Goal: Navigation & Orientation: Find specific page/section

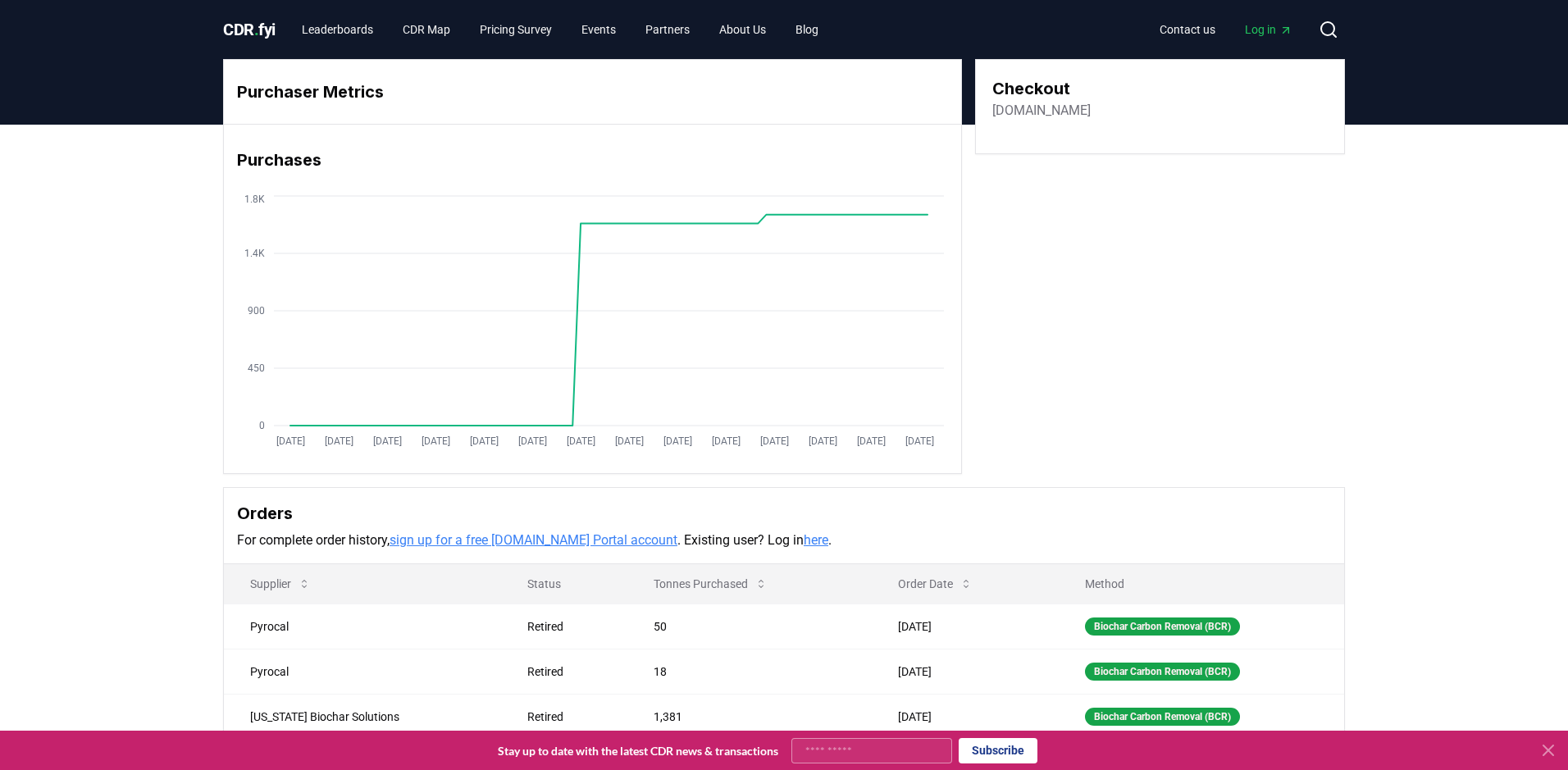
click at [264, 27] on span "CDR . fyi" at bounding box center [249, 30] width 53 height 20
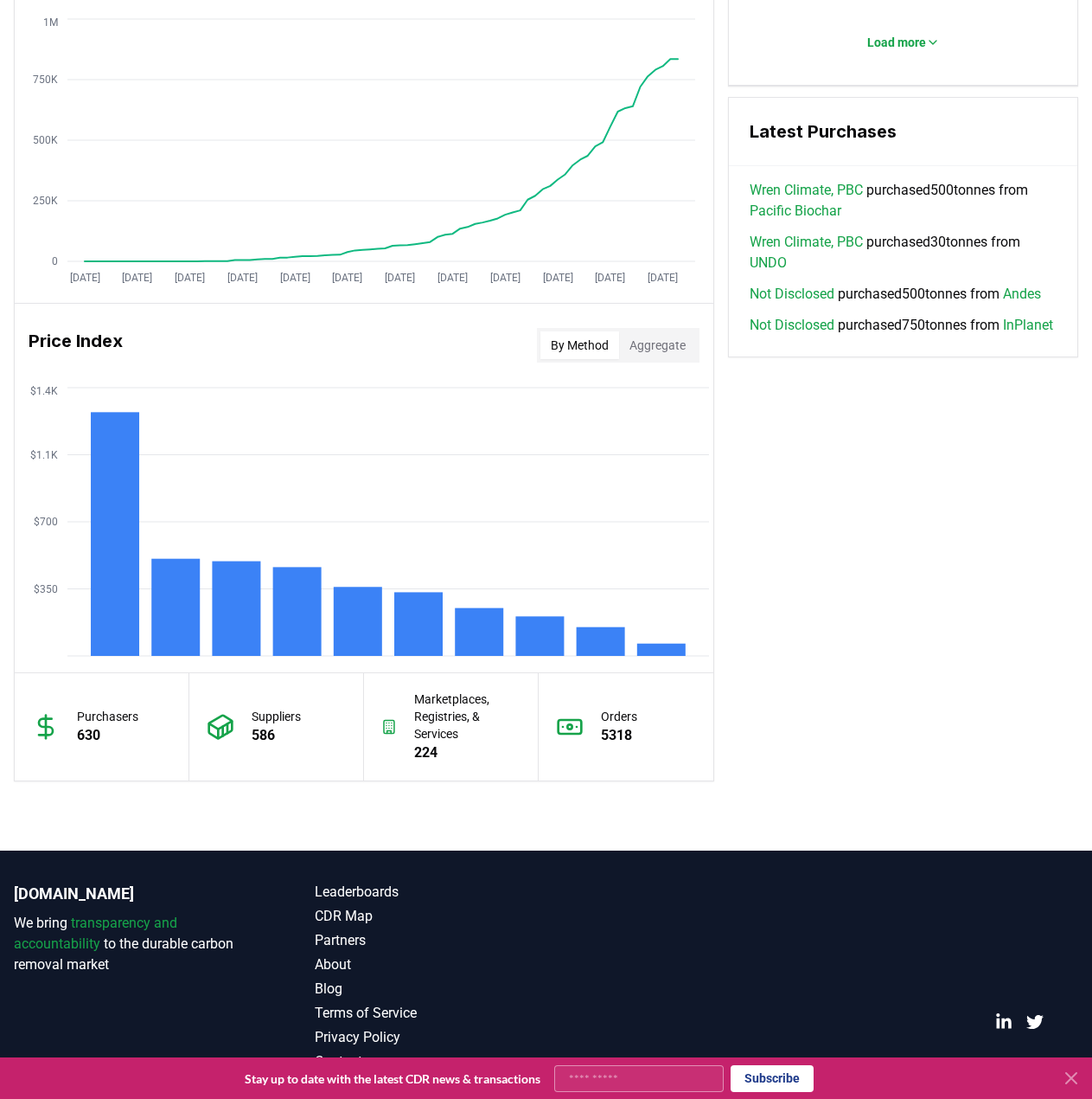
scroll to position [1143, 0]
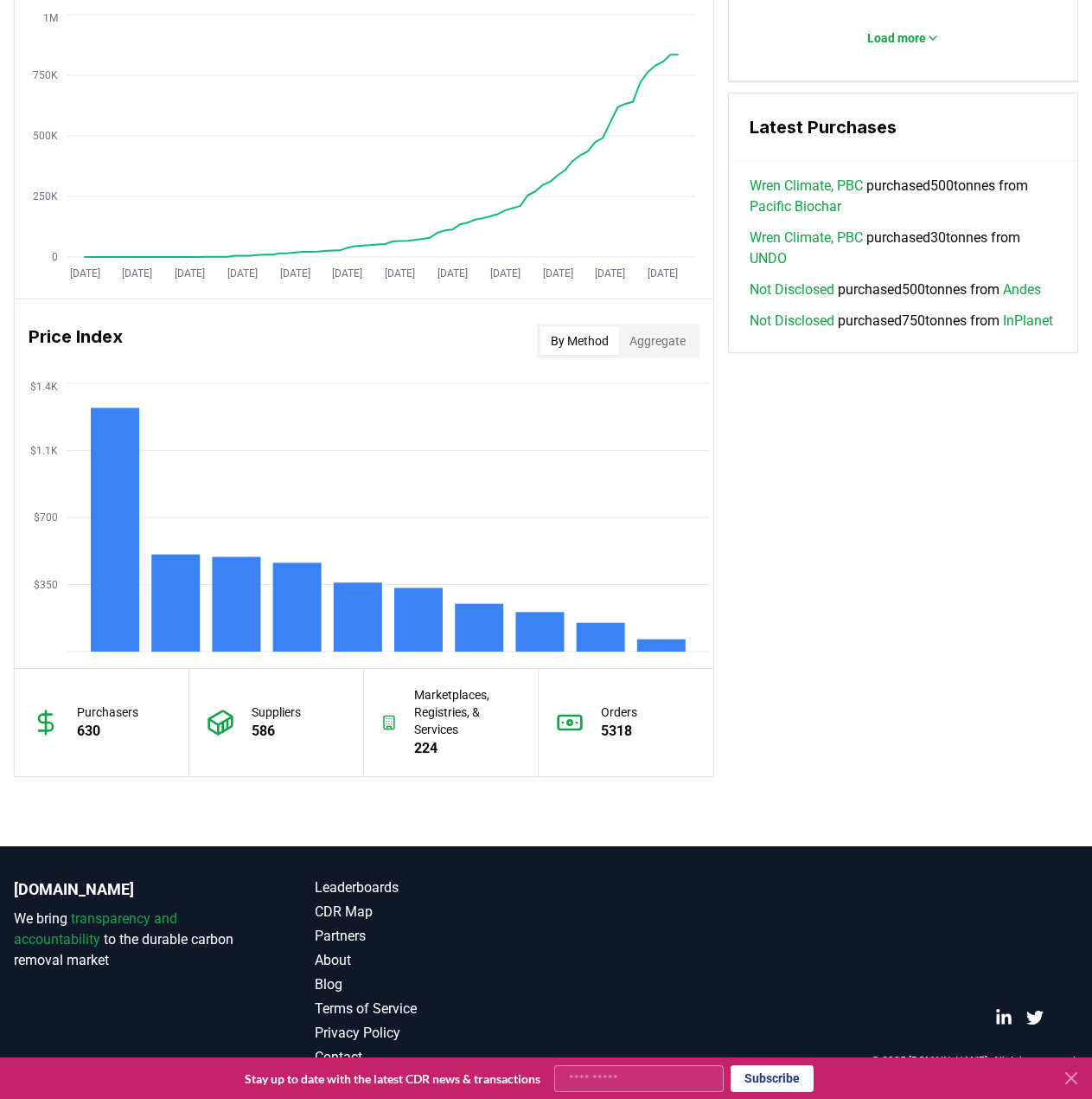
click at [1066, 754] on icon at bounding box center [1071, 1078] width 21 height 21
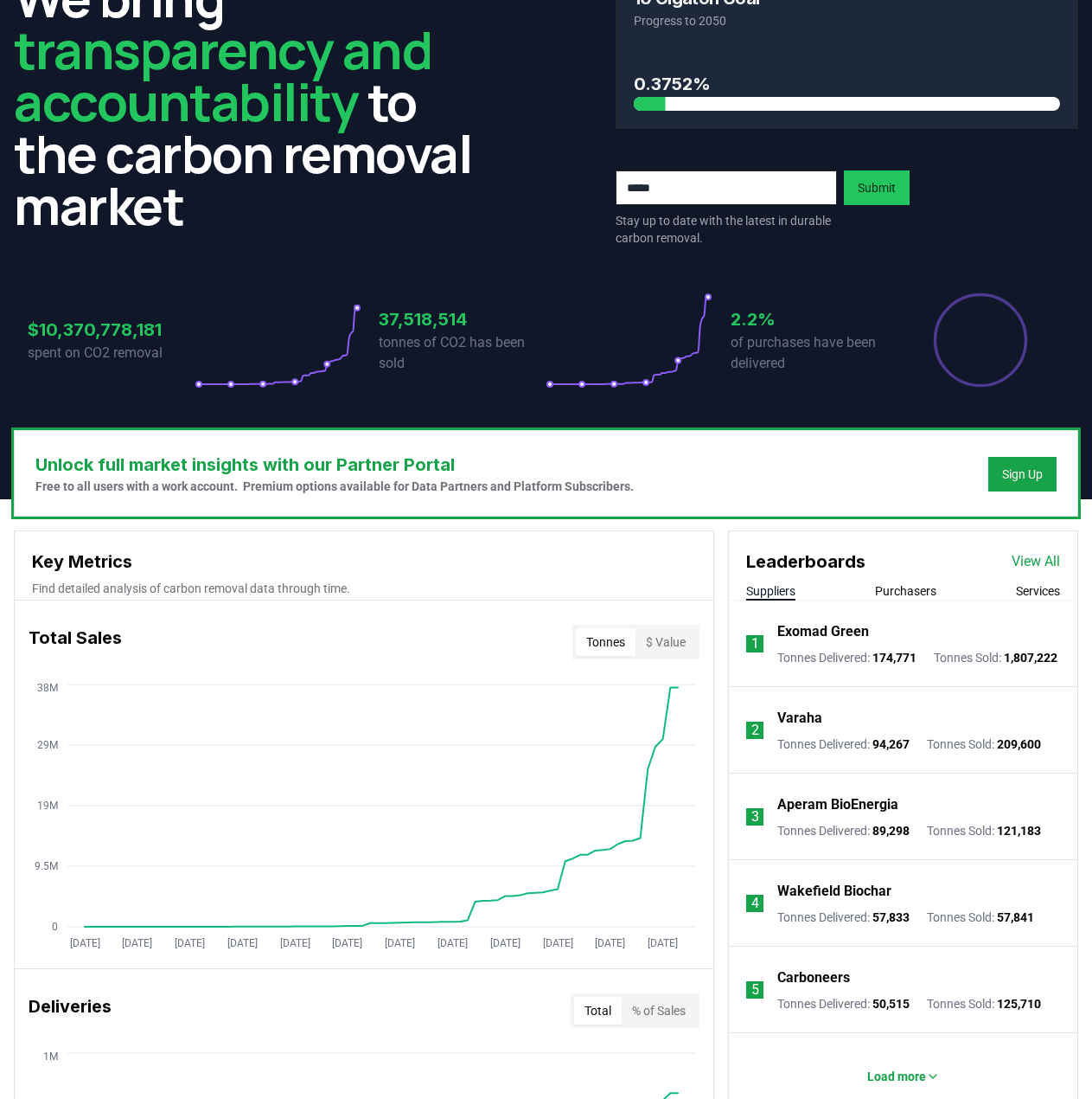
scroll to position [0, 0]
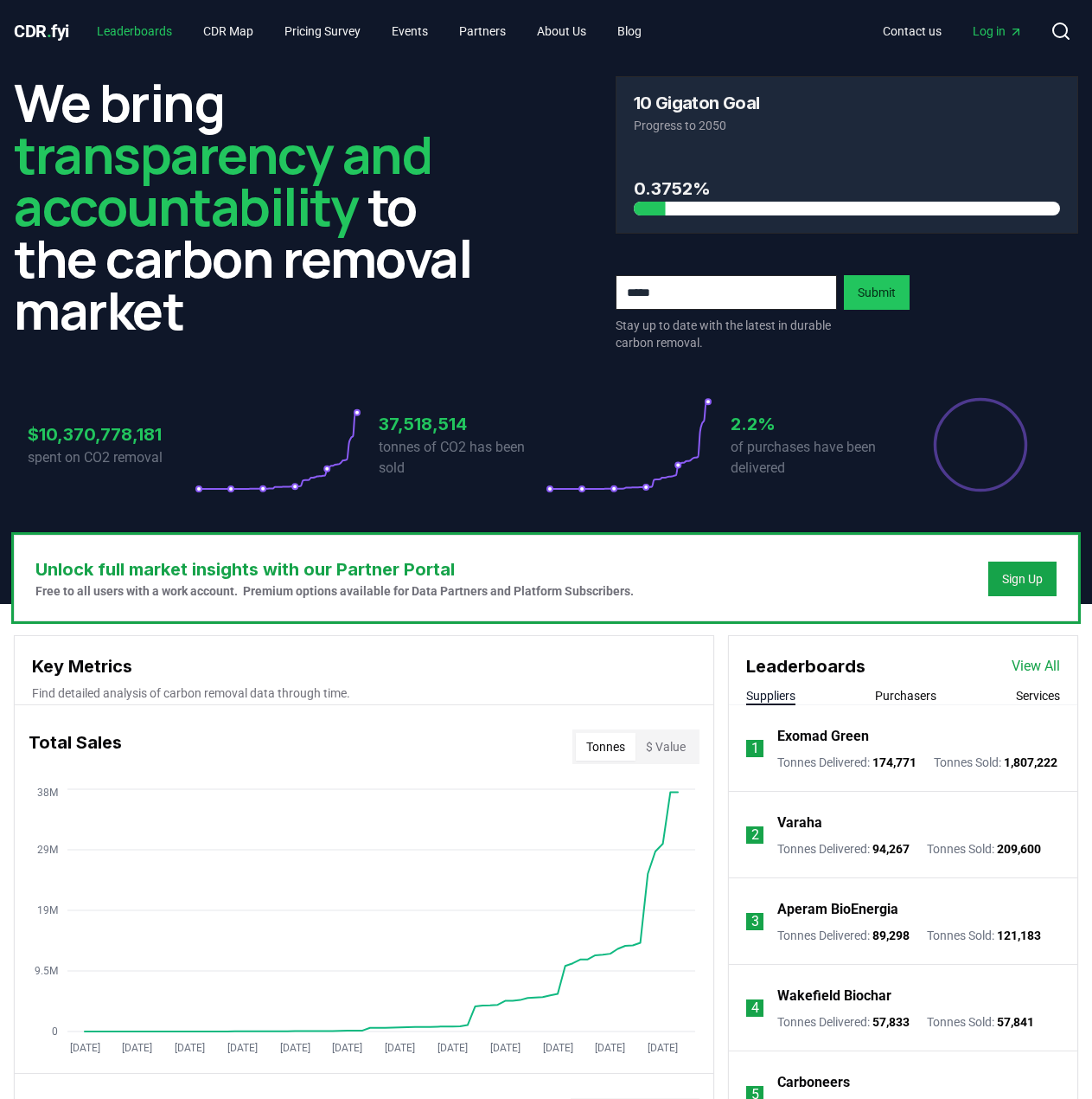
click at [159, 25] on link "Leaderboards" at bounding box center [134, 31] width 103 height 31
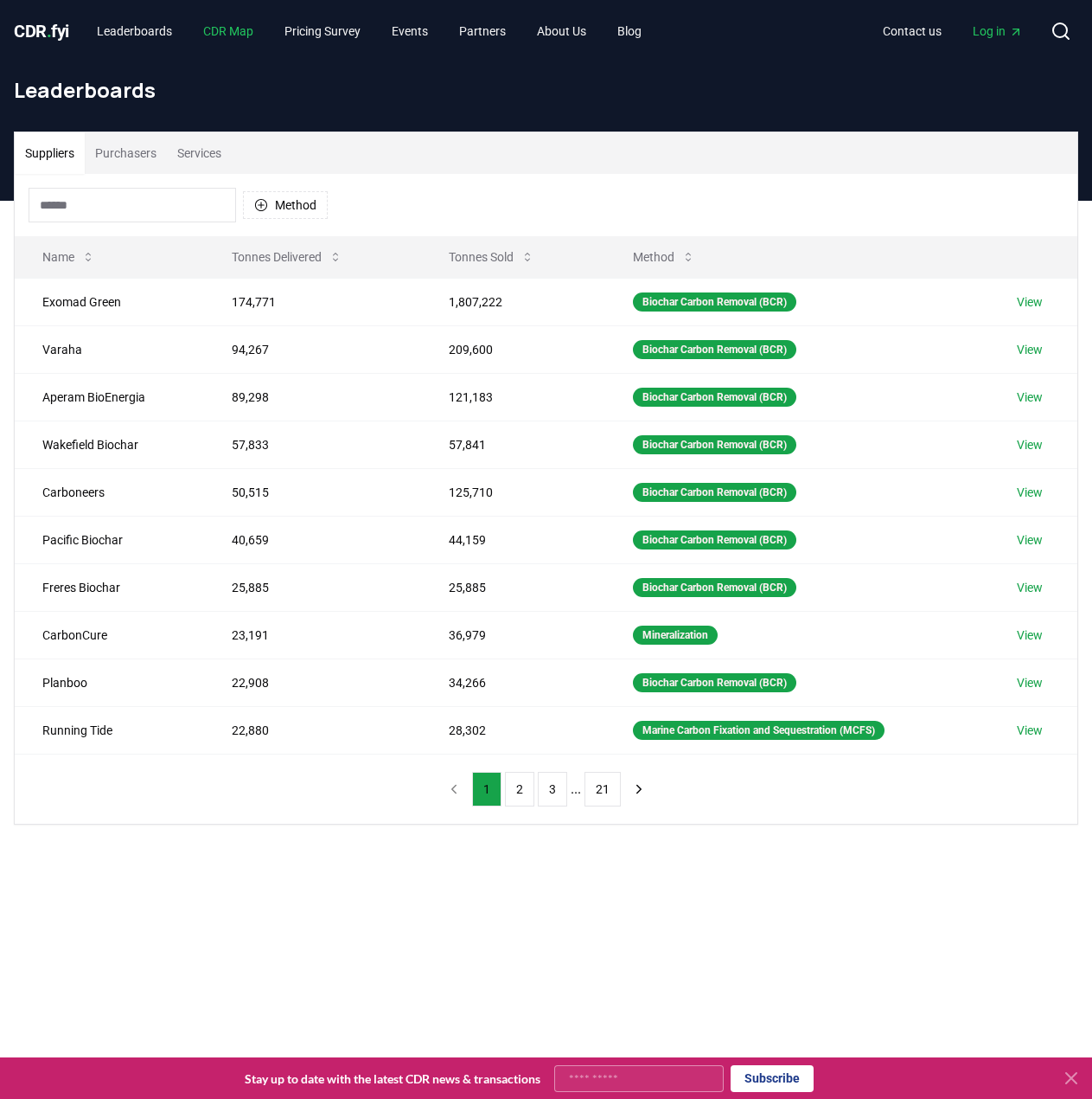
click at [240, 32] on link "CDR Map" at bounding box center [228, 31] width 78 height 31
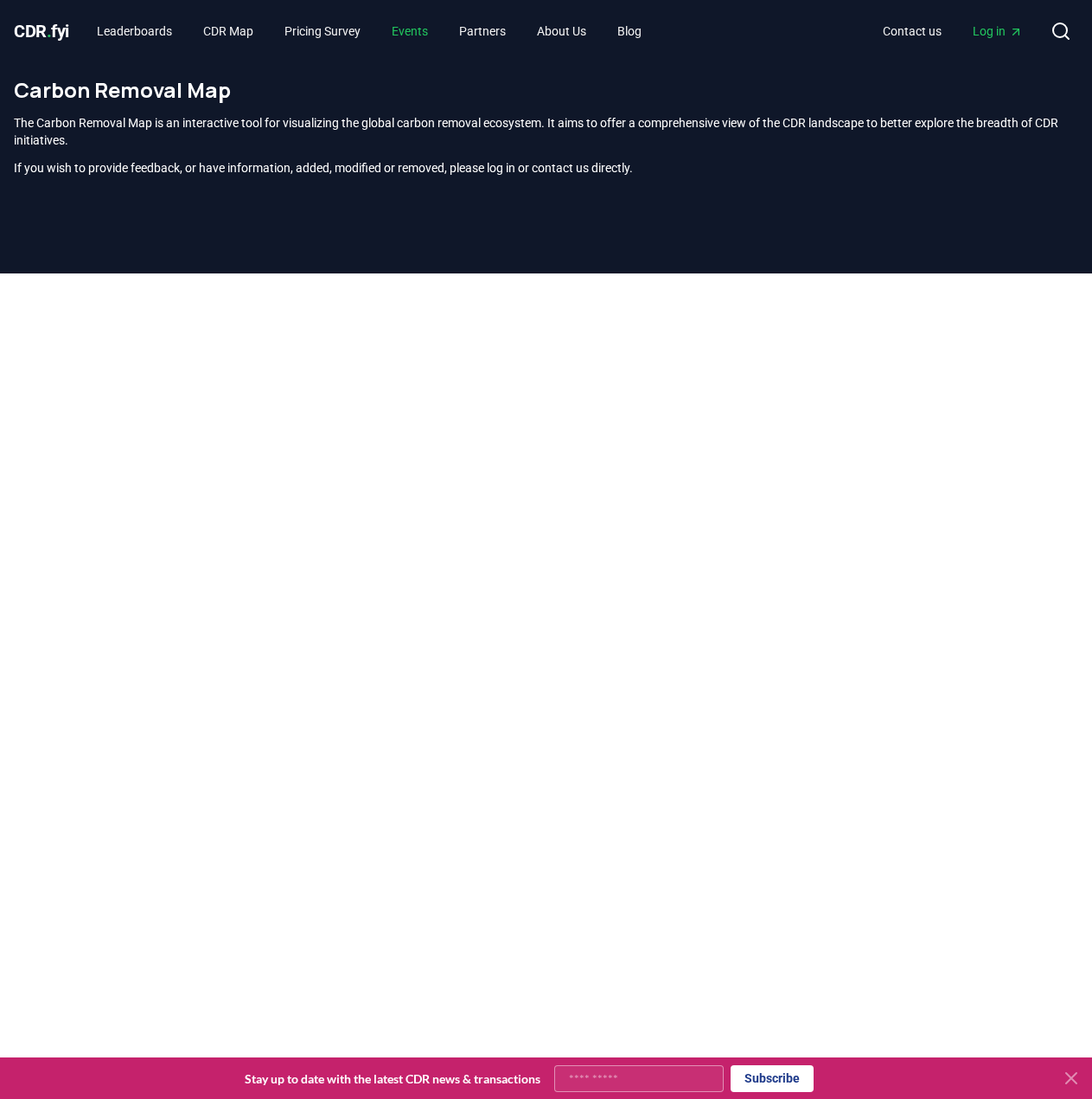
click at [423, 31] on link "Events" at bounding box center [410, 31] width 64 height 31
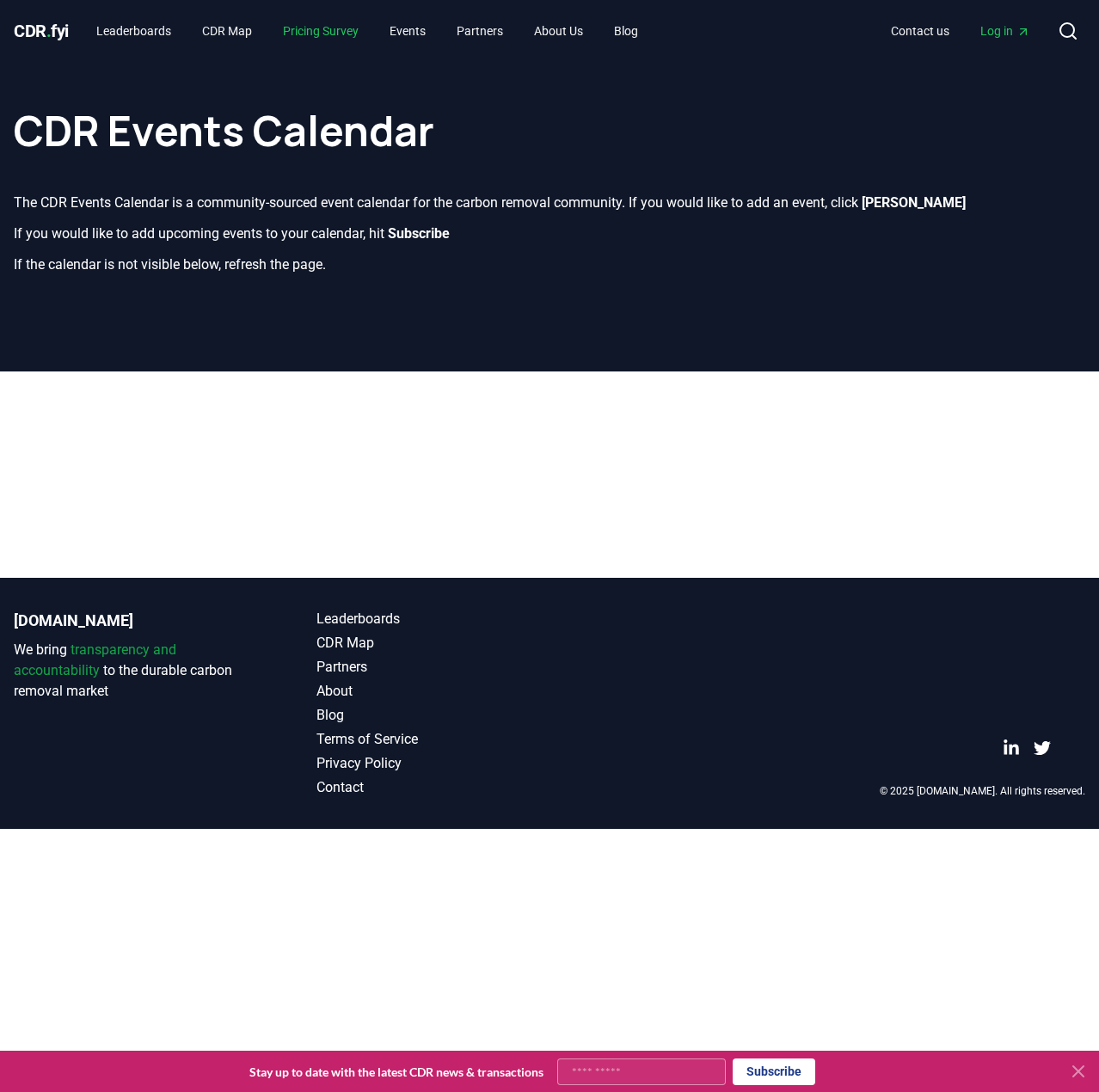
click at [357, 28] on link "Pricing Survey" at bounding box center [321, 31] width 103 height 31
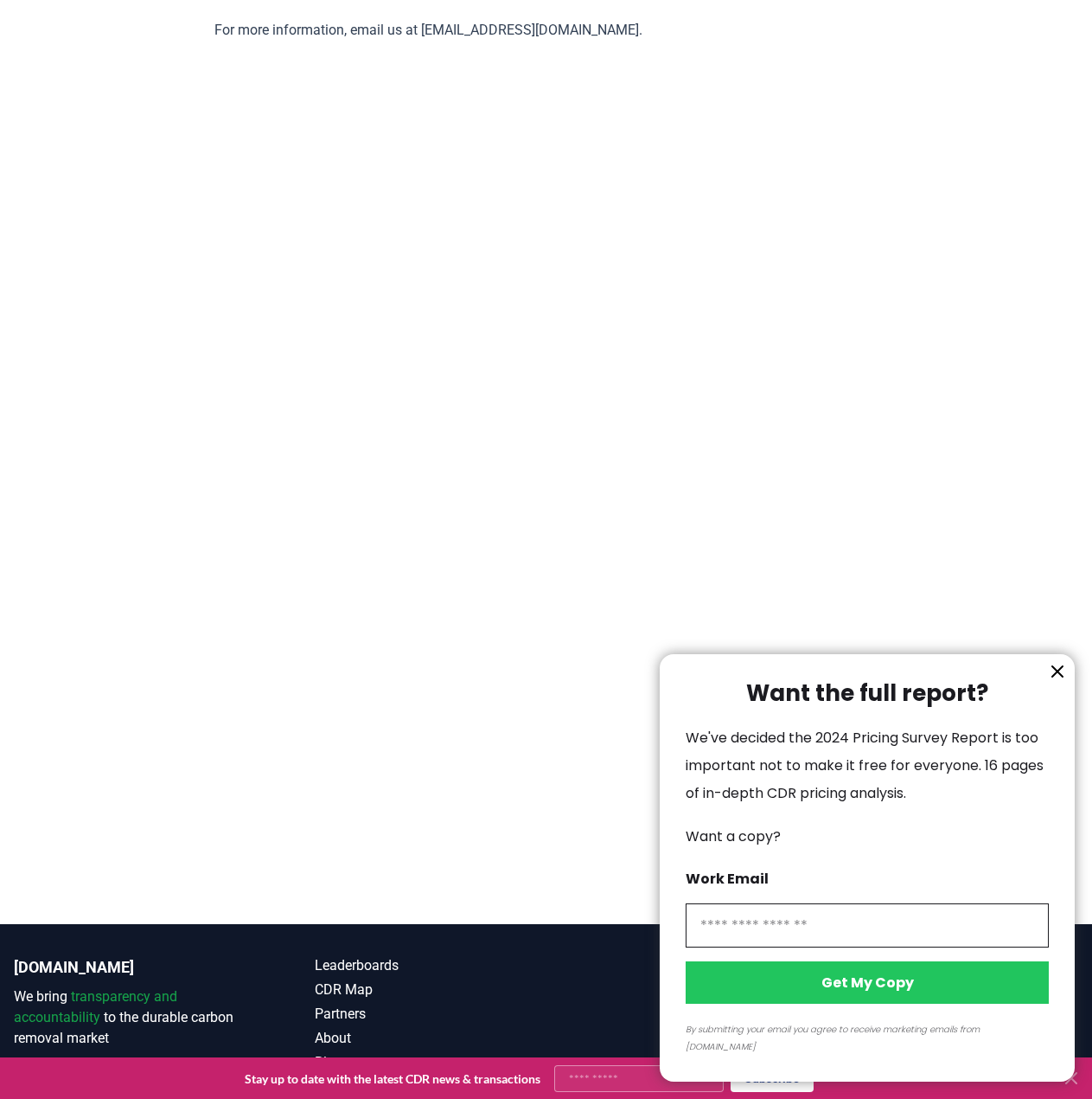
scroll to position [3549, 0]
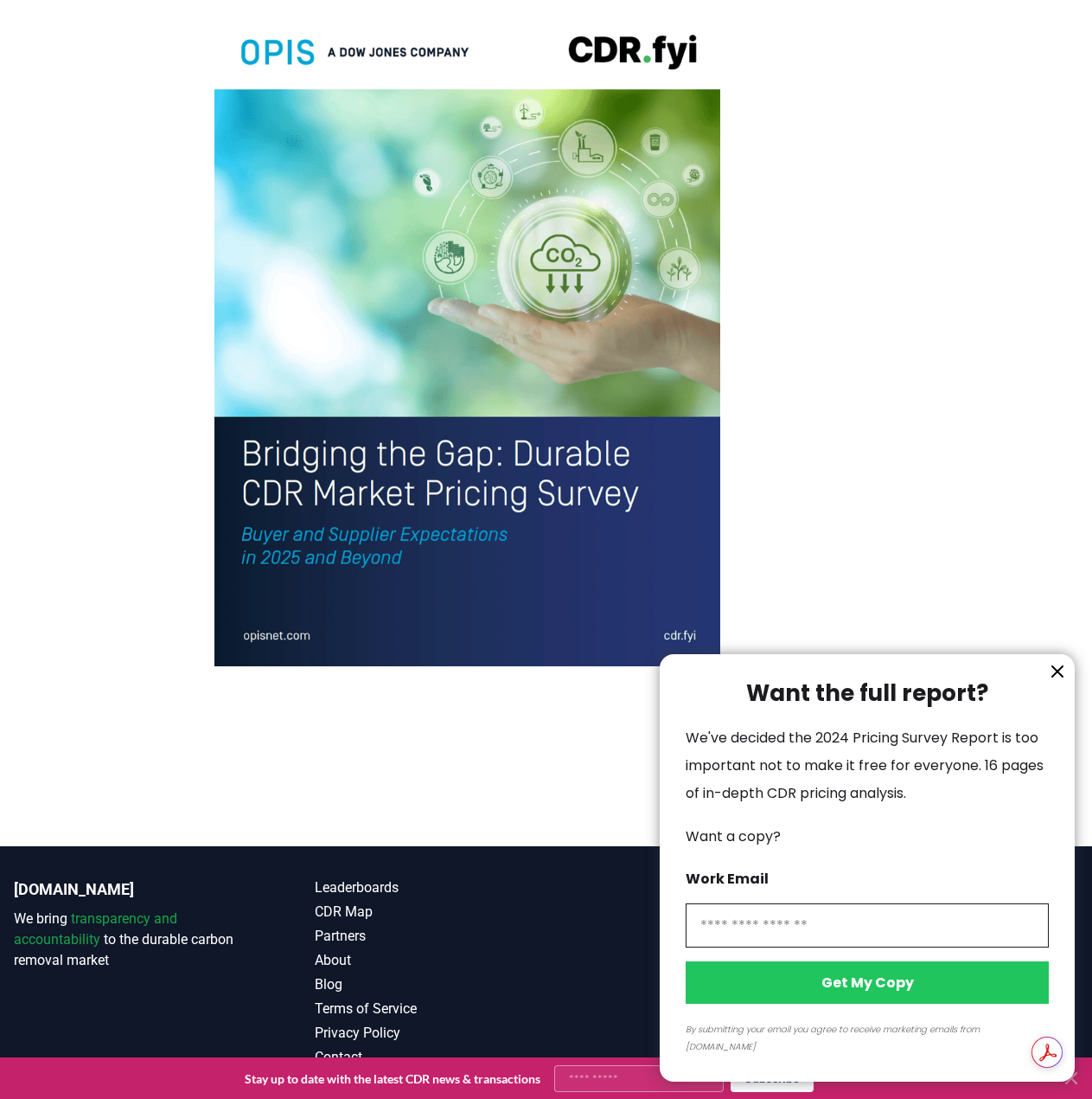
click at [1051, 682] on icon "information" at bounding box center [1058, 672] width 21 height 21
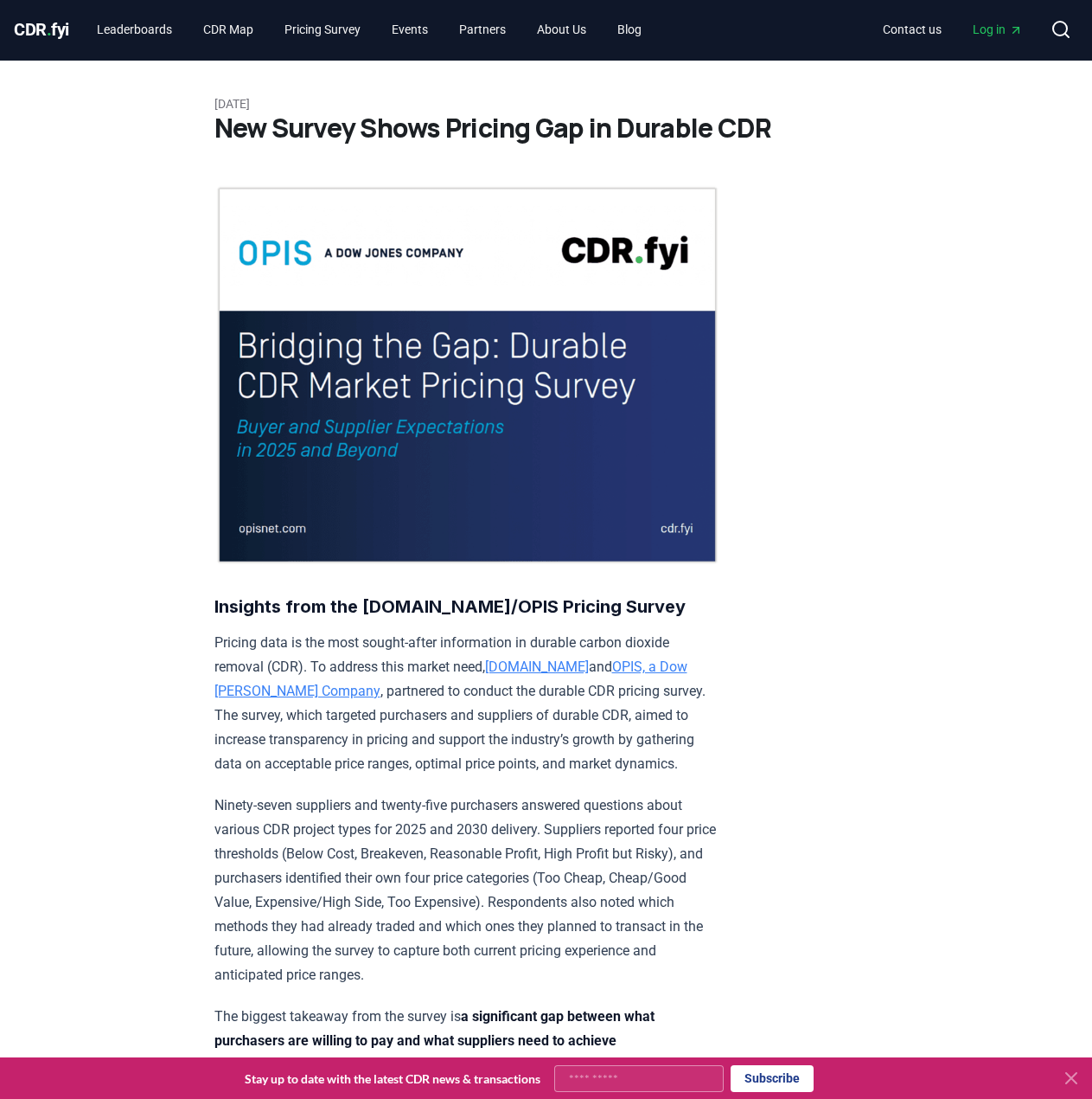
scroll to position [0, 0]
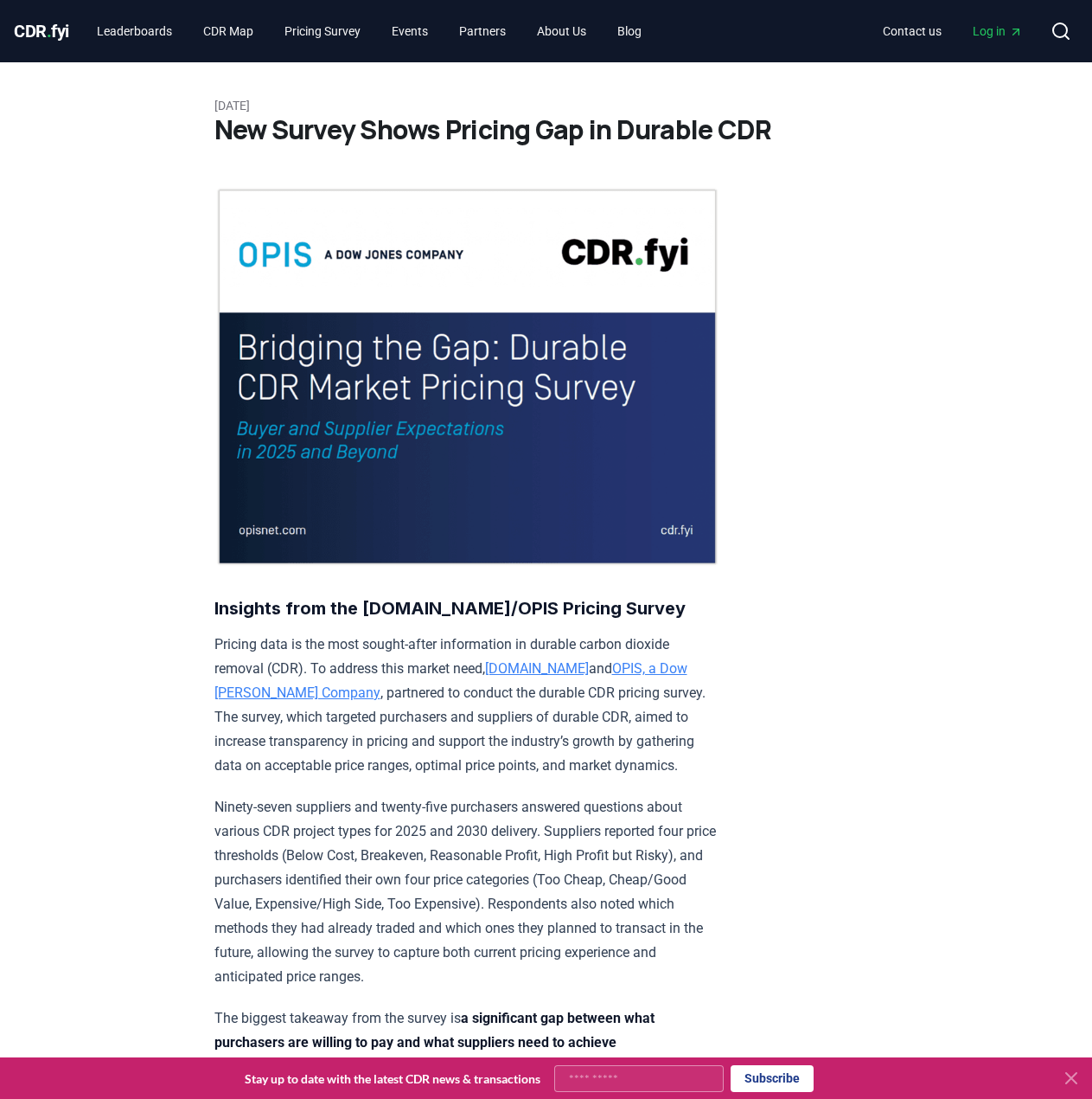
click at [1001, 29] on span "Log in" at bounding box center [998, 31] width 50 height 17
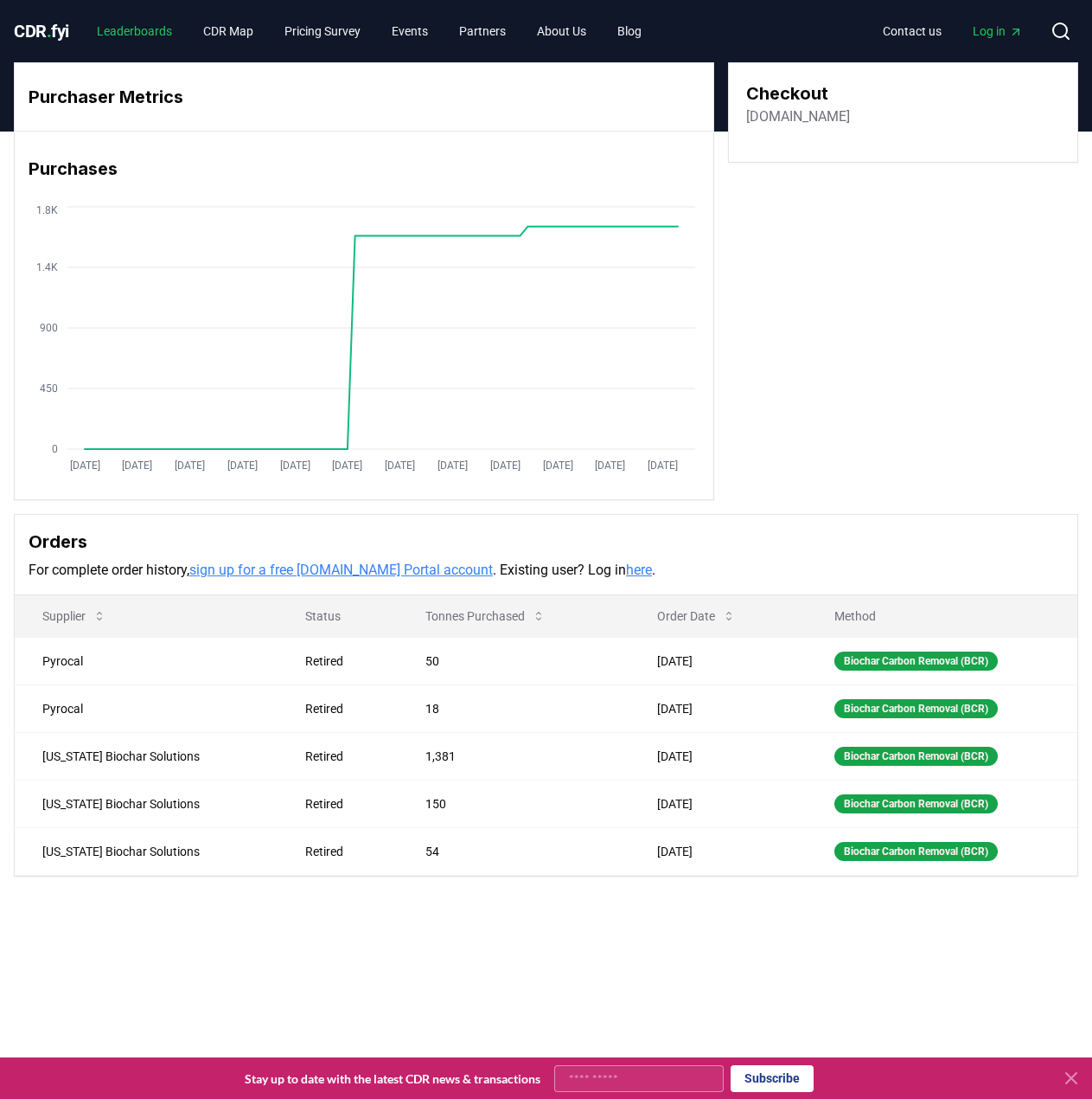
click at [171, 30] on link "Leaderboards" at bounding box center [134, 31] width 103 height 31
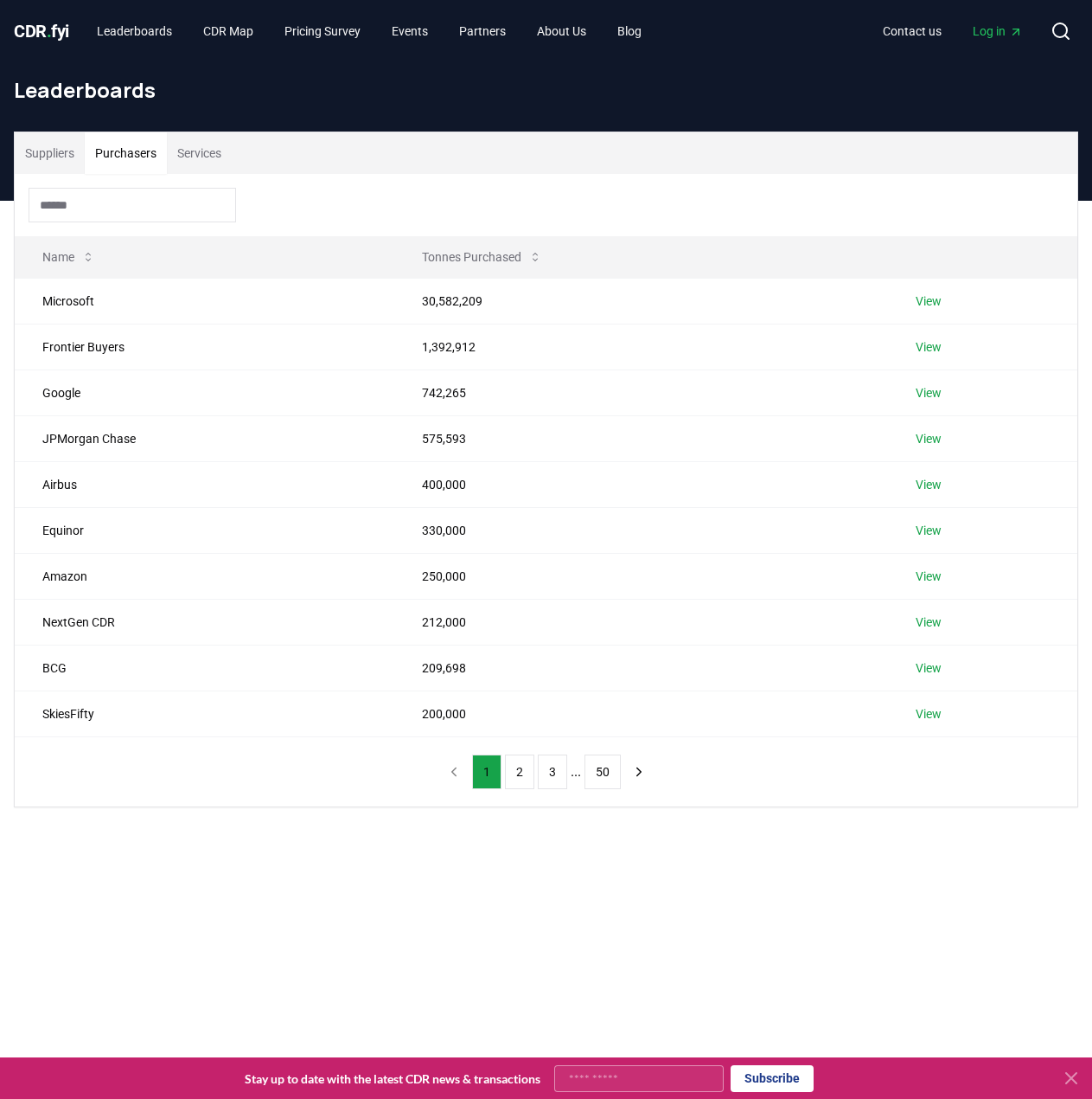
click at [151, 154] on button "Purchasers" at bounding box center [125, 153] width 82 height 42
click at [44, 23] on span "CDR . fyi" at bounding box center [41, 31] width 56 height 21
